Goal: Task Accomplishment & Management: Manage account settings

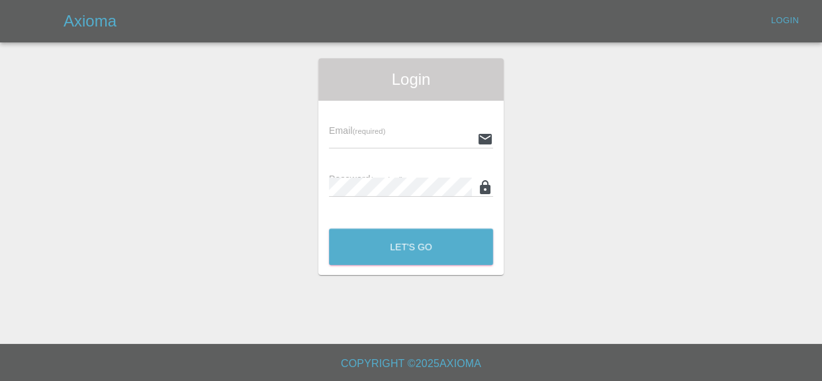
type input "[EMAIL_ADDRESS][DOMAIN_NAME]"
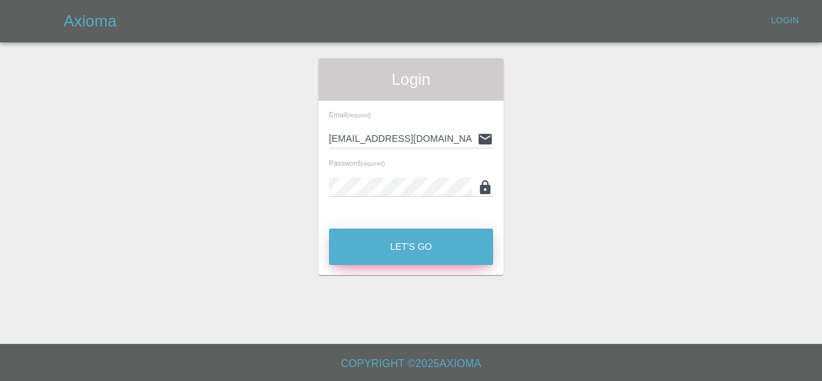
click at [417, 255] on button "Let's Go" at bounding box center [411, 246] width 164 height 36
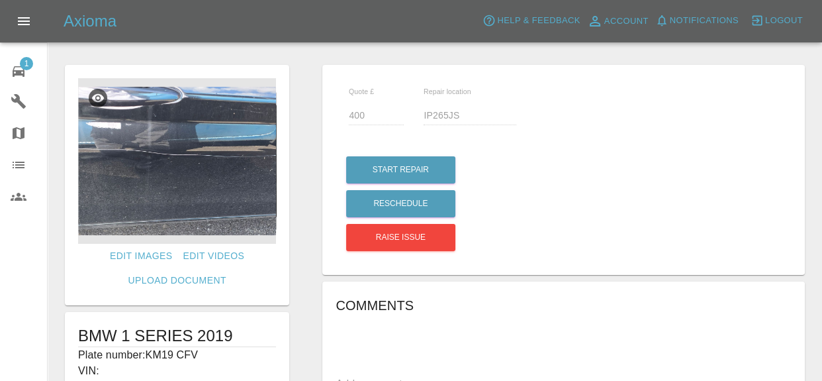
click at [21, 73] on icon at bounding box center [19, 71] width 12 height 11
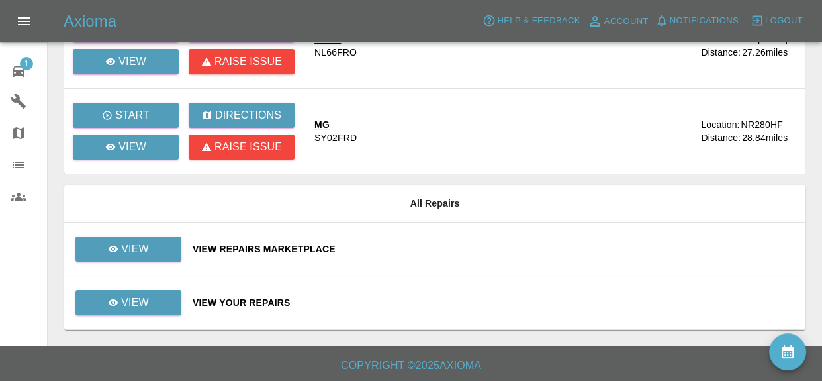
scroll to position [170, 0]
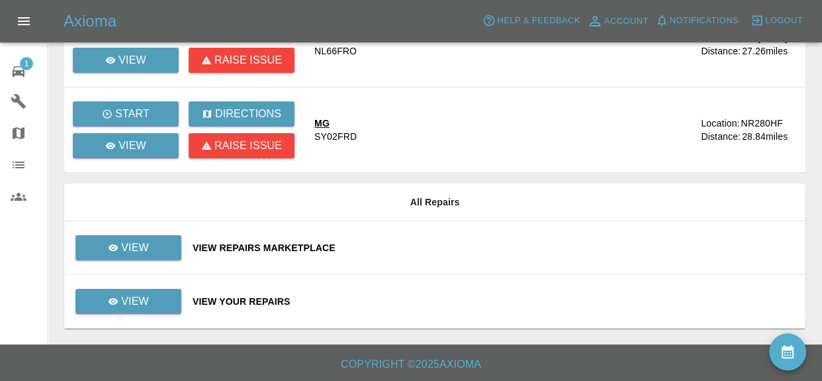
click at [250, 301] on div "View Your Repairs" at bounding box center [494, 300] width 602 height 13
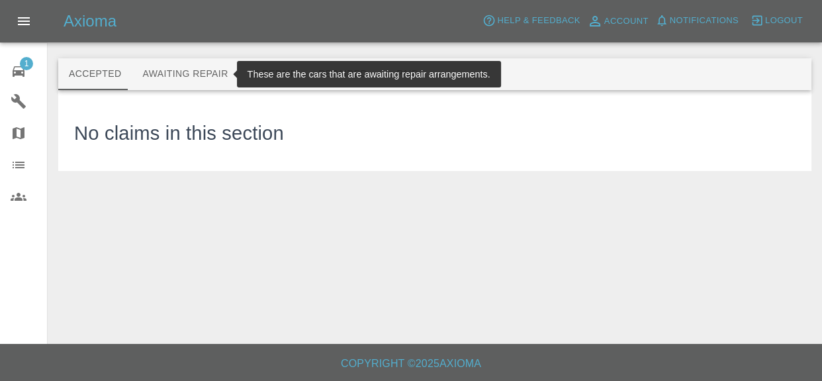
click at [176, 77] on button "Awaiting Repair" at bounding box center [185, 74] width 107 height 32
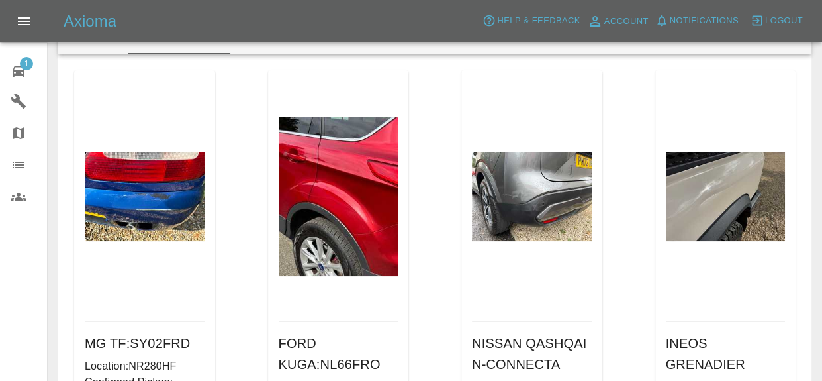
scroll to position [140, 0]
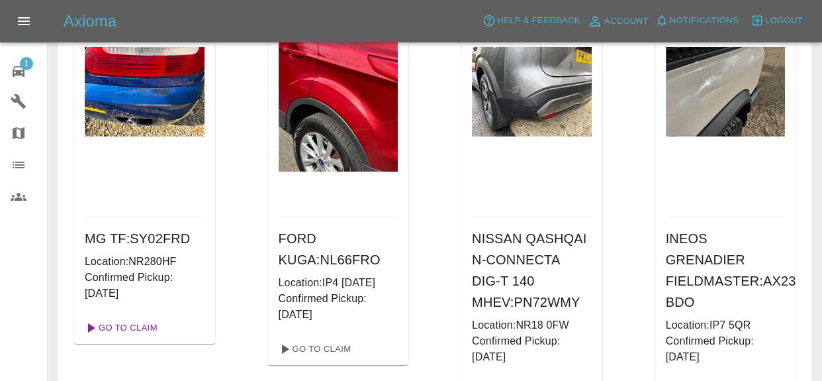
click at [134, 328] on link "Go To Claim" at bounding box center [119, 327] width 81 height 21
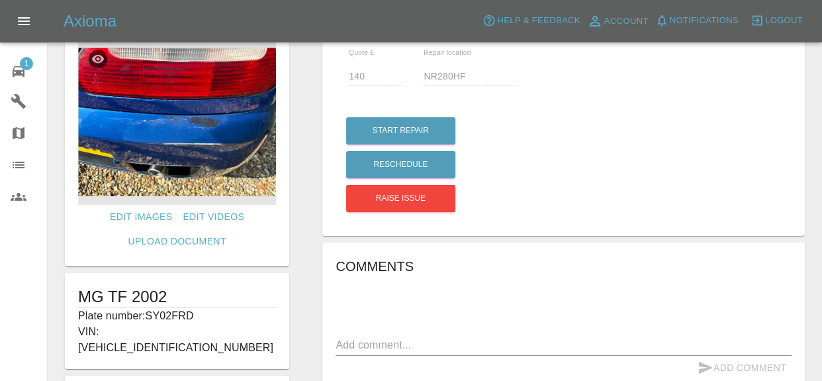
scroll to position [23, 0]
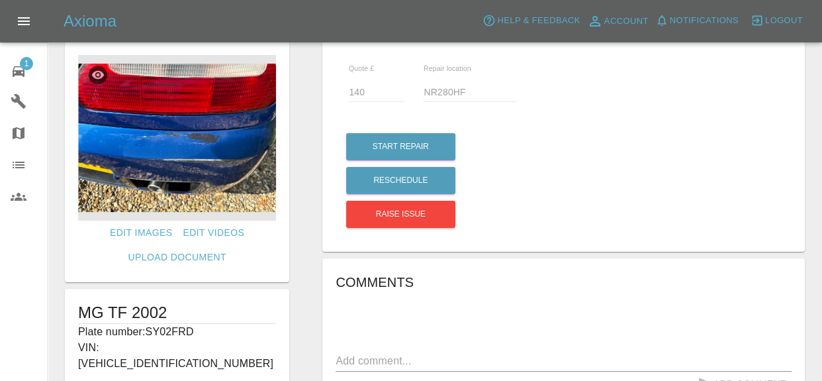
click at [229, 133] on img at bounding box center [177, 137] width 198 height 165
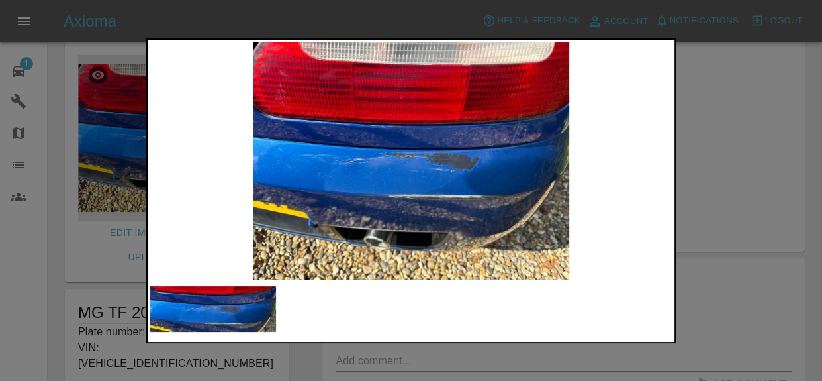
click at [478, 361] on div at bounding box center [411, 190] width 822 height 381
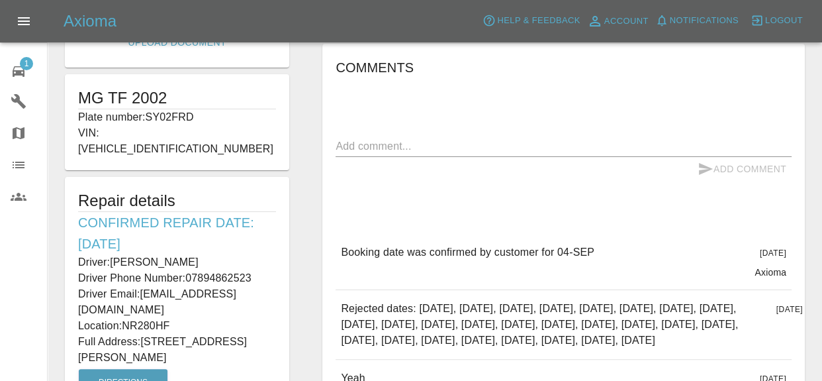
scroll to position [222, 0]
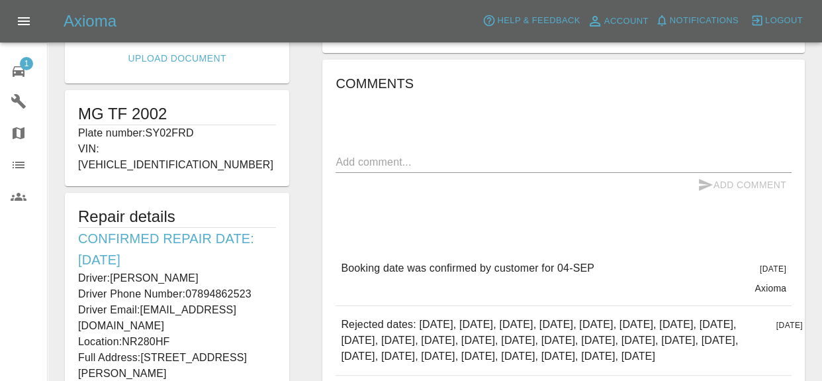
click at [25, 69] on icon at bounding box center [19, 72] width 16 height 16
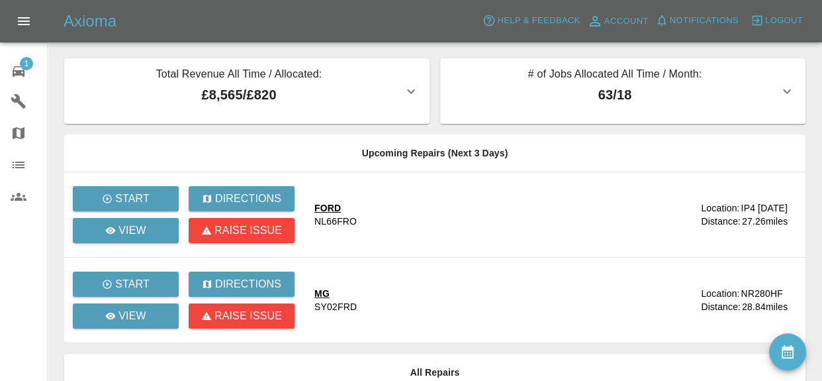
click at [26, 73] on icon at bounding box center [19, 72] width 16 height 16
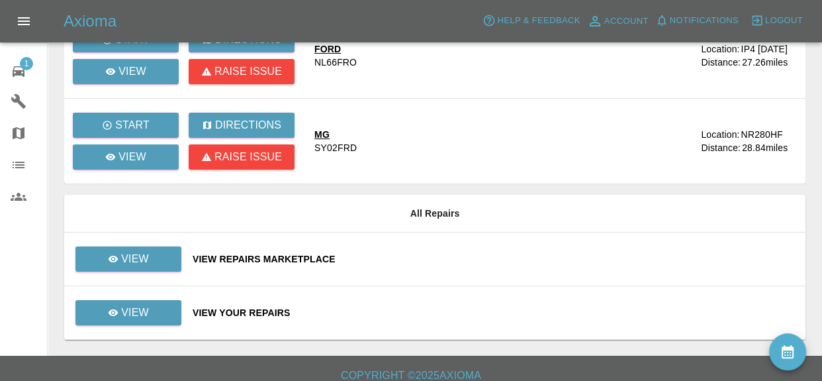
scroll to position [167, 0]
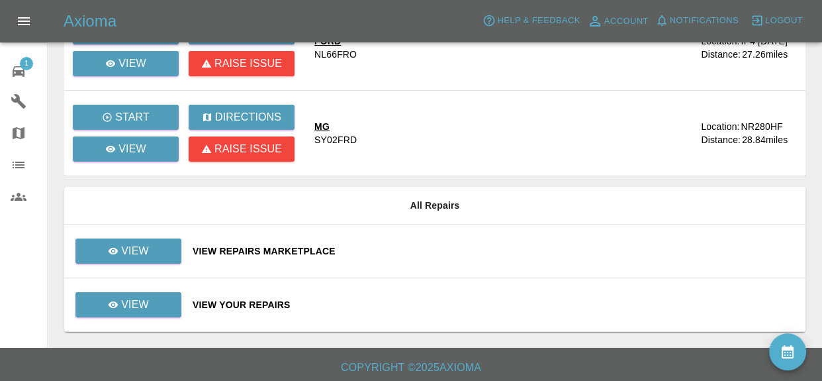
click at [267, 302] on div "View Your Repairs" at bounding box center [494, 304] width 602 height 13
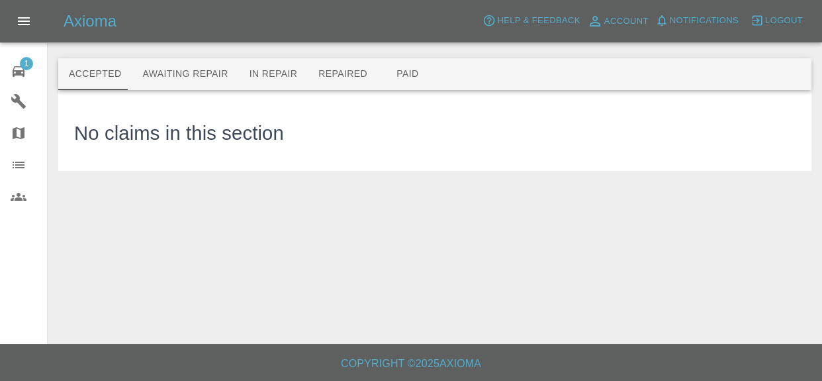
click at [21, 66] on span "1" at bounding box center [26, 63] width 13 height 13
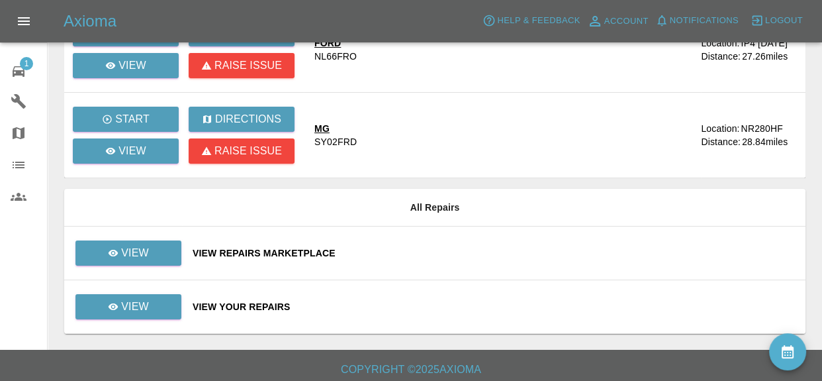
scroll to position [170, 0]
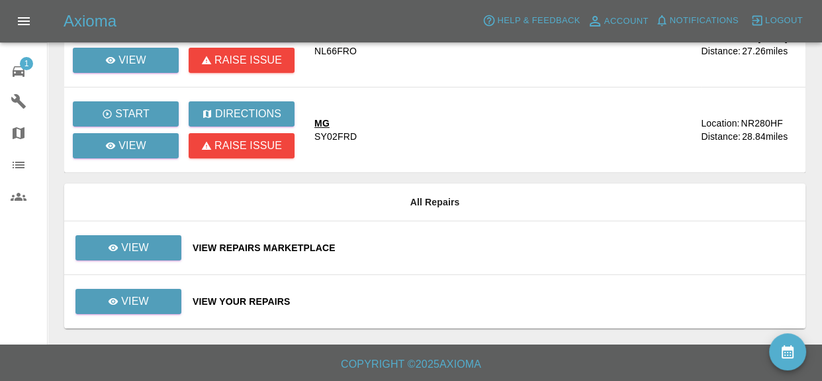
click at [304, 248] on div "View Repairs Marketplace" at bounding box center [494, 247] width 602 height 13
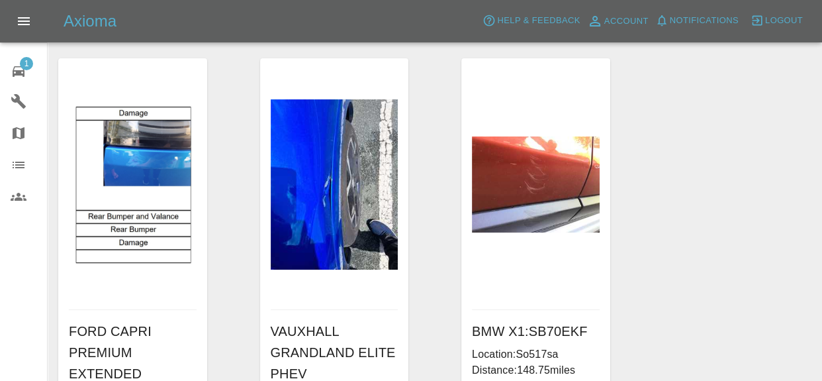
click at [18, 24] on icon "Open drawer" at bounding box center [24, 21] width 12 height 8
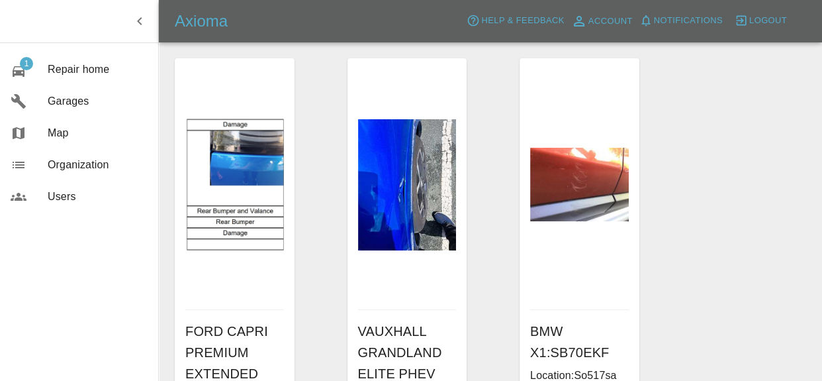
click at [146, 24] on icon "button" at bounding box center [140, 21] width 16 height 16
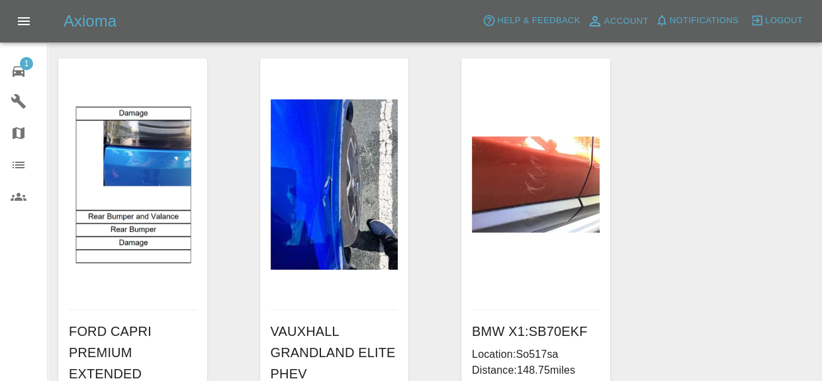
click at [37, 69] on div "1" at bounding box center [29, 69] width 37 height 19
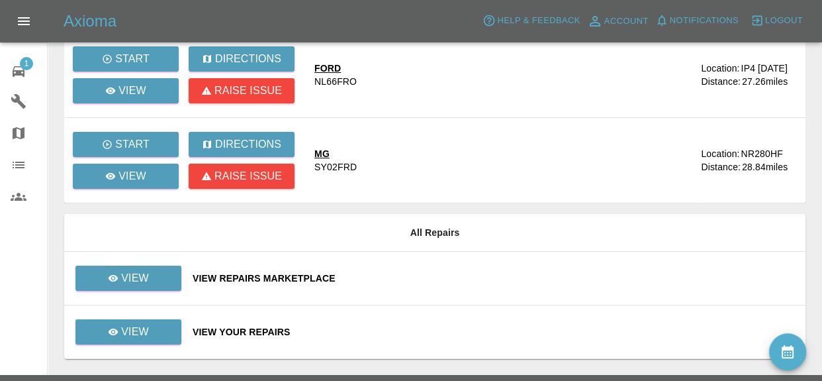
scroll to position [158, 0]
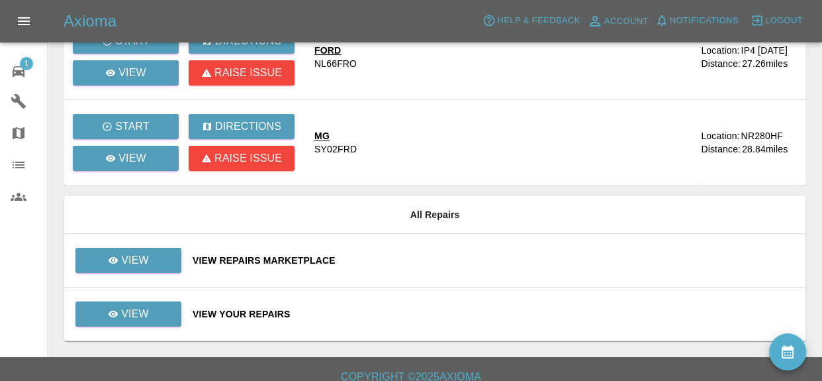
click at [247, 314] on div "View Your Repairs" at bounding box center [494, 313] width 602 height 13
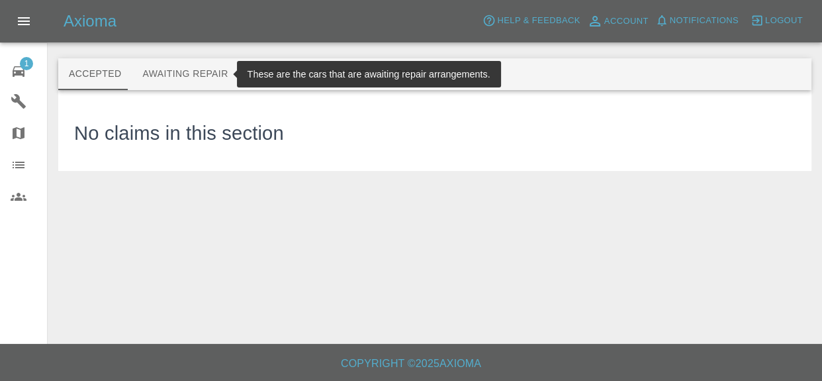
click at [206, 64] on button "Awaiting Repair" at bounding box center [185, 74] width 107 height 32
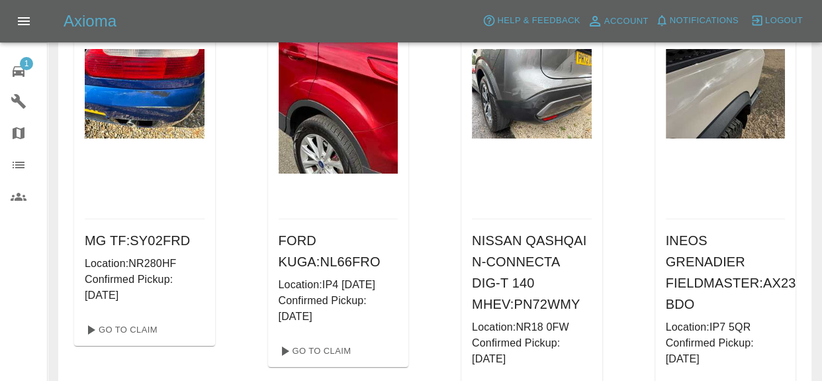
scroll to position [140, 0]
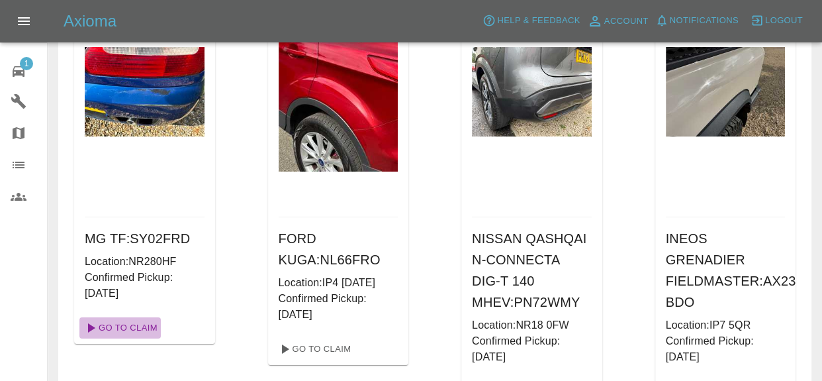
click at [125, 329] on link "Go To Claim" at bounding box center [119, 327] width 81 height 21
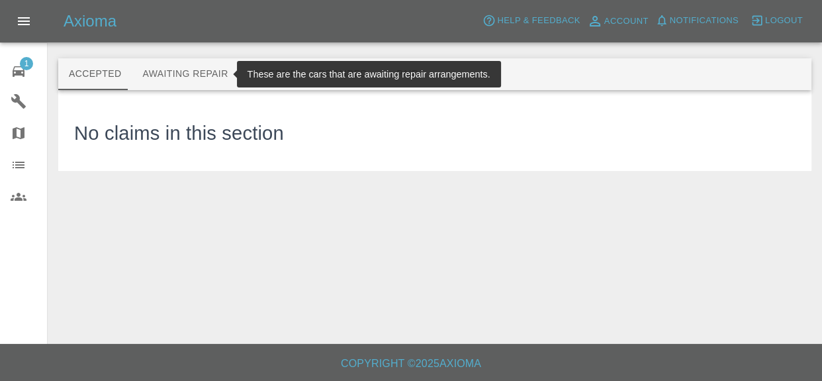
click at [189, 70] on button "Awaiting Repair" at bounding box center [185, 74] width 107 height 32
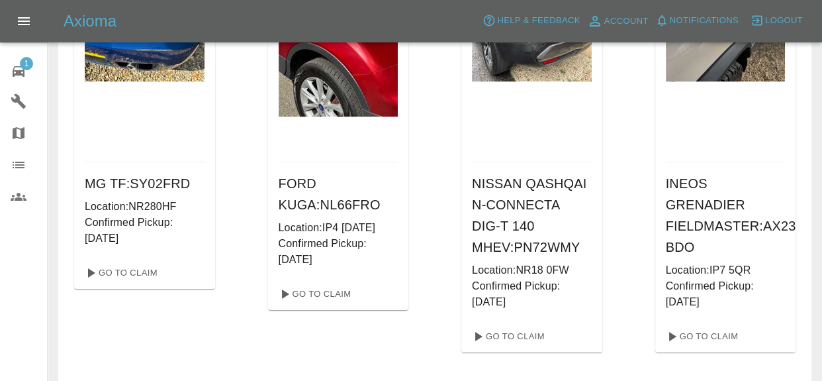
scroll to position [199, 0]
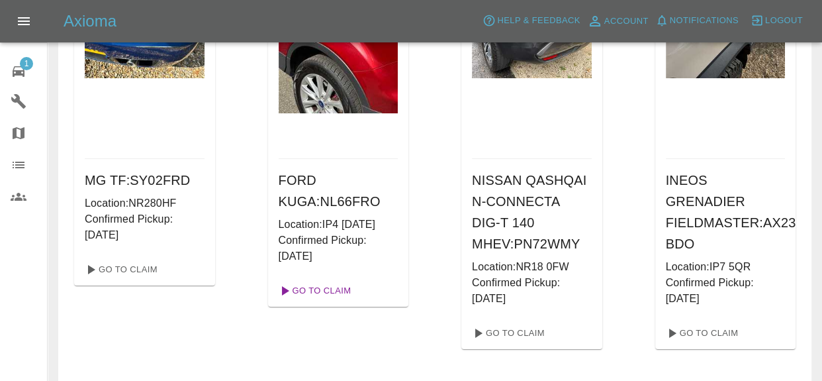
click at [324, 287] on link "Go To Claim" at bounding box center [313, 290] width 81 height 21
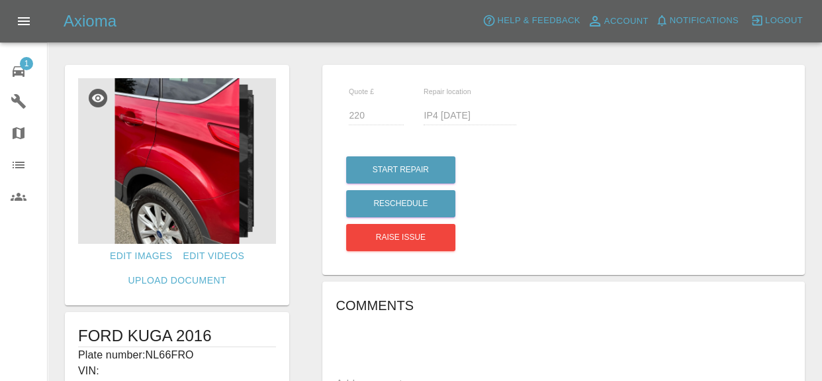
drag, startPoint x: 515, startPoint y: 64, endPoint x: 523, endPoint y: 55, distance: 12.2
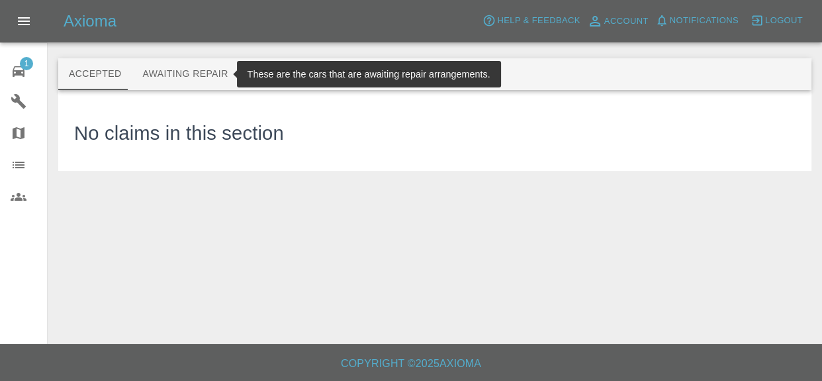
click at [178, 73] on button "Awaiting Repair" at bounding box center [185, 74] width 107 height 32
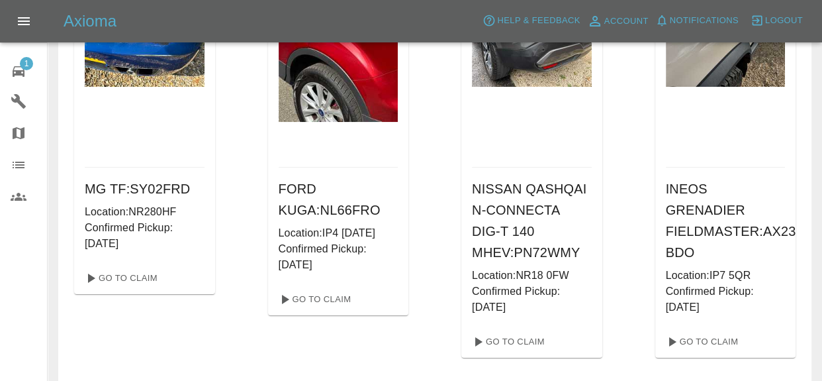
scroll to position [191, 0]
click at [528, 341] on link "Go To Claim" at bounding box center [507, 340] width 81 height 21
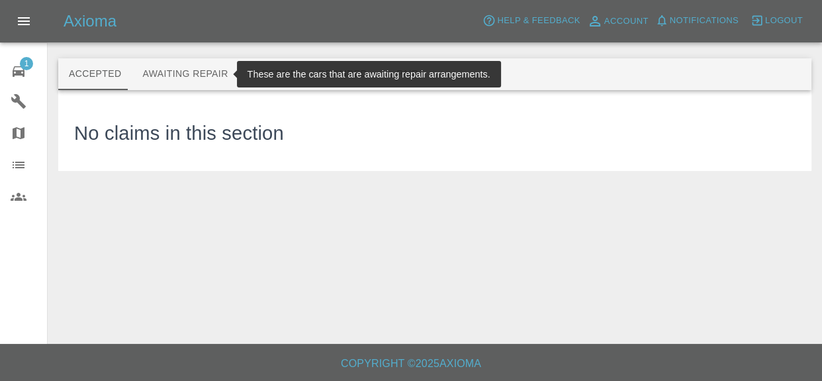
click at [190, 77] on button "Awaiting Repair" at bounding box center [185, 74] width 107 height 32
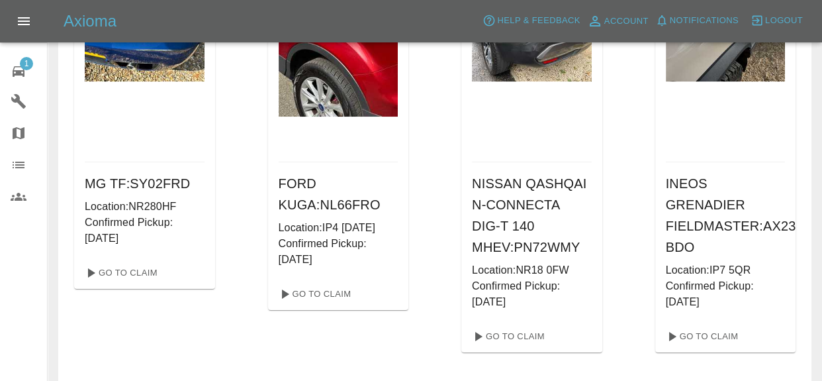
scroll to position [197, 0]
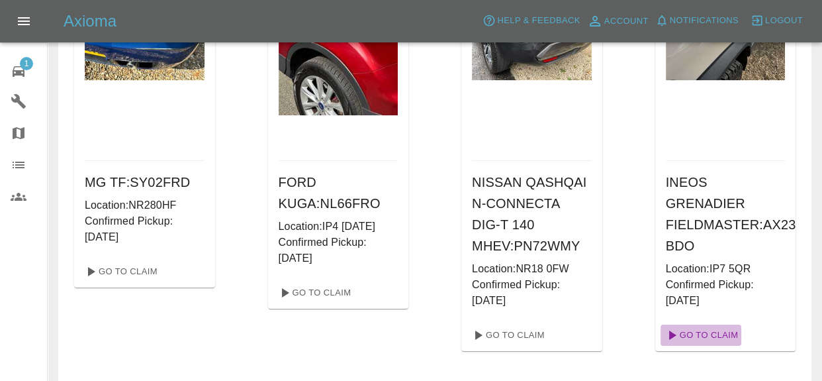
click at [724, 324] on link "Go To Claim" at bounding box center [700, 334] width 81 height 21
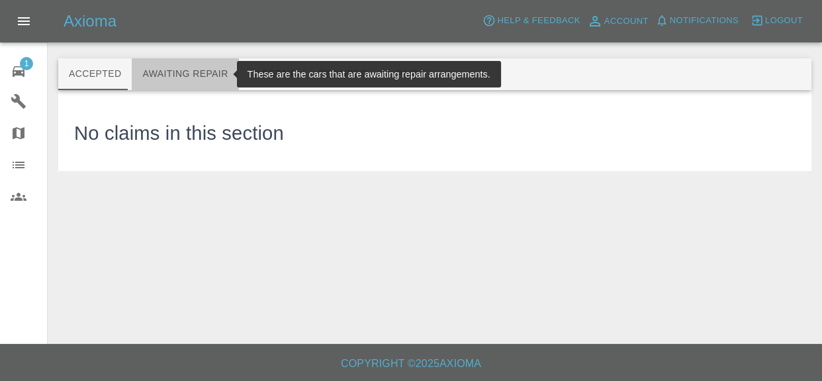
drag, startPoint x: 204, startPoint y: 73, endPoint x: 264, endPoint y: 133, distance: 84.7
click at [204, 73] on button "Awaiting Repair" at bounding box center [185, 74] width 107 height 32
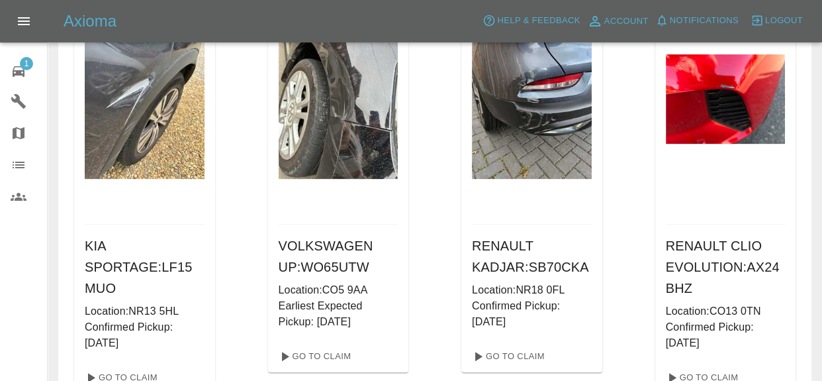
scroll to position [634, 0]
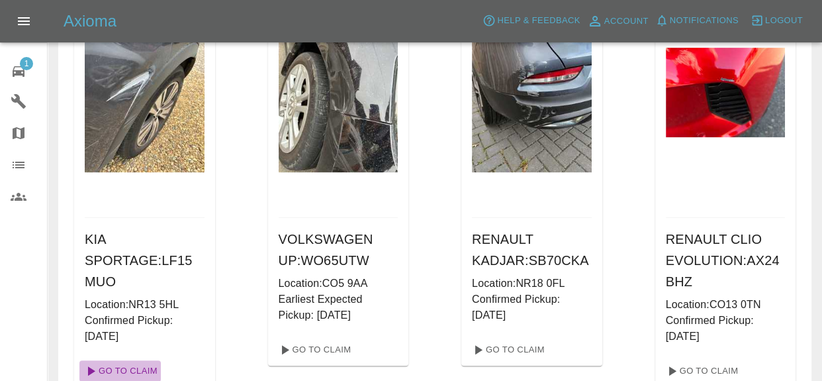
click at [127, 360] on link "Go To Claim" at bounding box center [119, 370] width 81 height 21
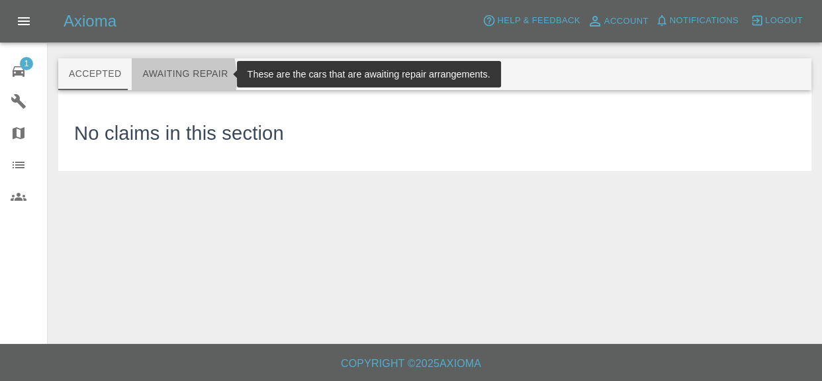
click at [146, 79] on button "Awaiting Repair" at bounding box center [185, 74] width 107 height 32
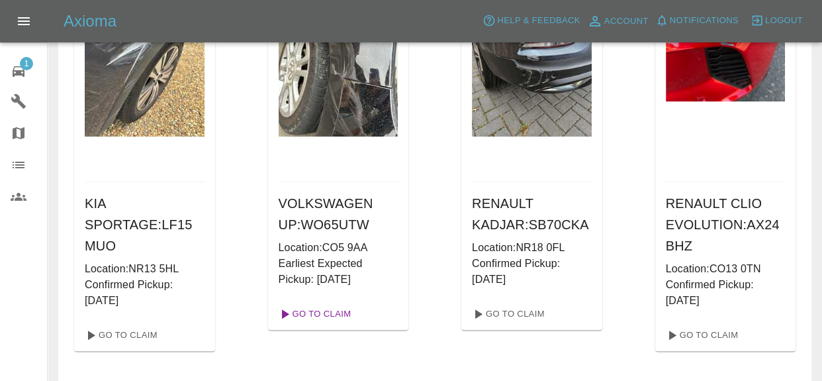
scroll to position [672, 0]
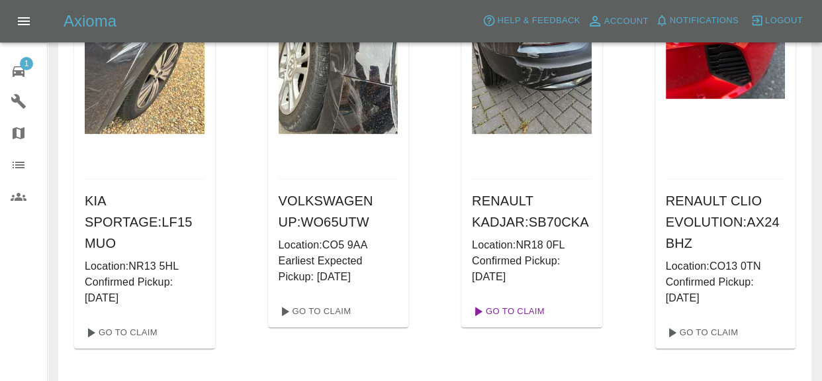
click at [519, 311] on link "Go To Claim" at bounding box center [507, 310] width 81 height 21
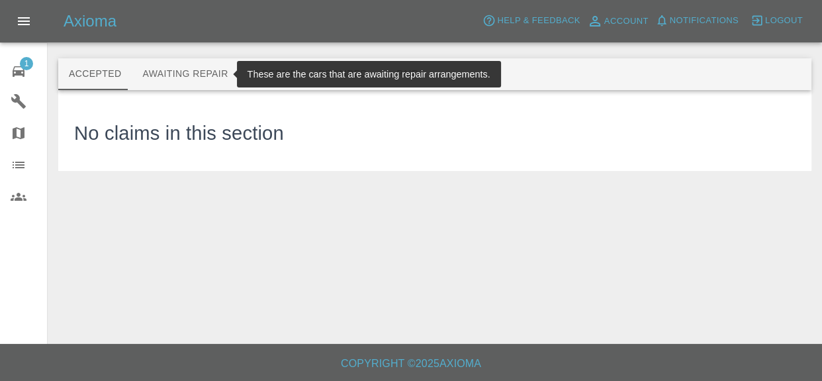
click at [177, 73] on button "Awaiting Repair" at bounding box center [185, 74] width 107 height 32
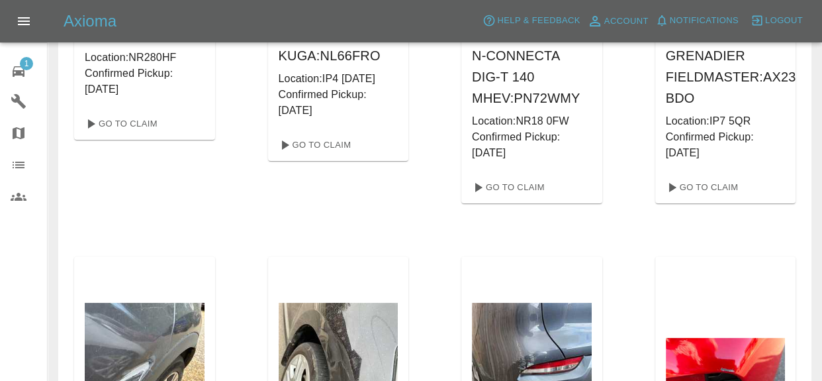
scroll to position [649, 0]
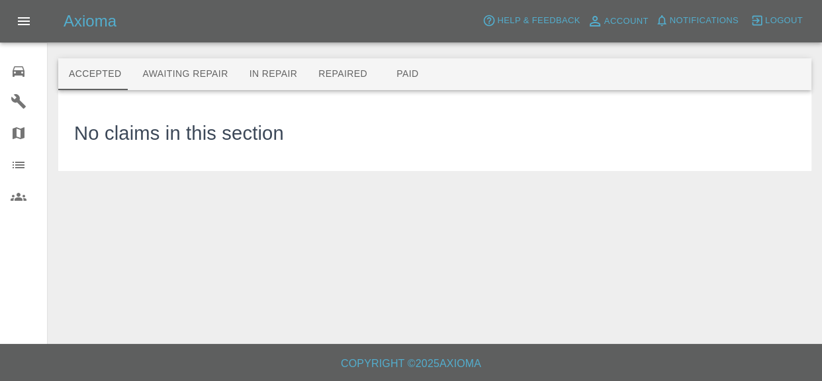
click at [26, 69] on icon at bounding box center [19, 72] width 16 height 16
